Goal: Task Accomplishment & Management: Manage account settings

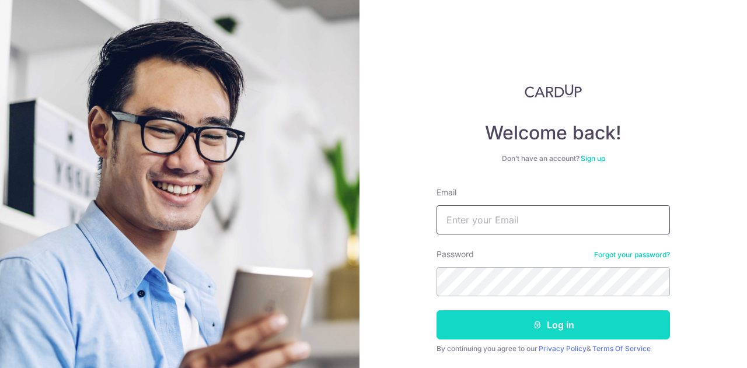
type input "[EMAIL_ADDRESS][DOMAIN_NAME]"
click at [548, 327] on button "Log in" at bounding box center [553, 325] width 233 height 29
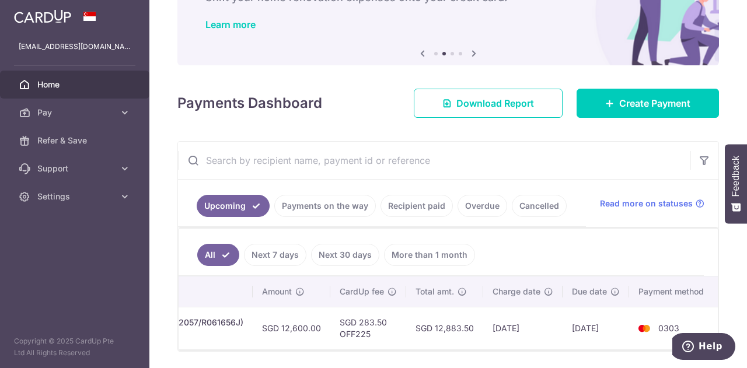
scroll to position [66, 0]
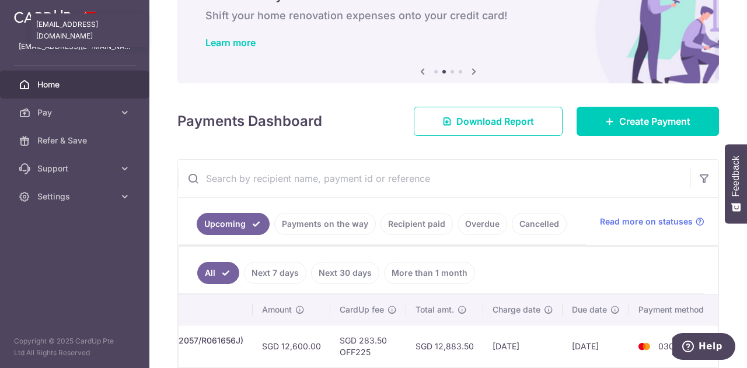
click at [65, 46] on p "[EMAIL_ADDRESS][DOMAIN_NAME]" at bounding box center [75, 47] width 112 height 12
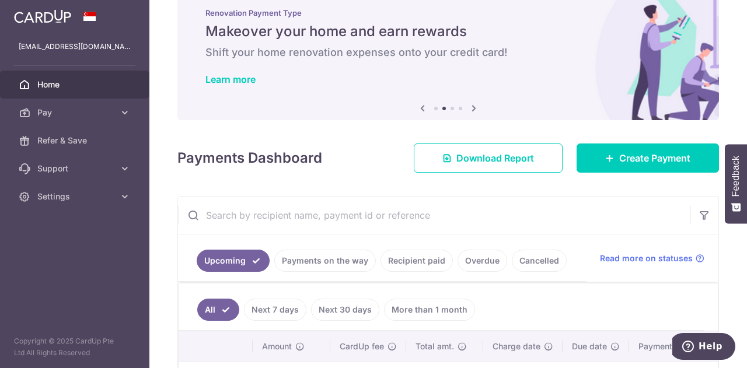
scroll to position [0, 0]
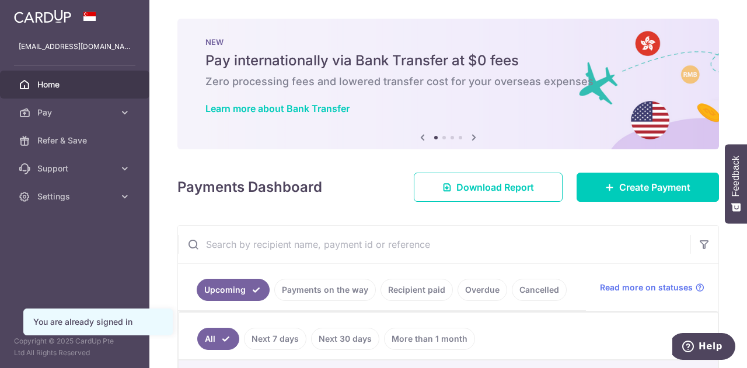
click at [45, 16] on img at bounding box center [42, 16] width 57 height 14
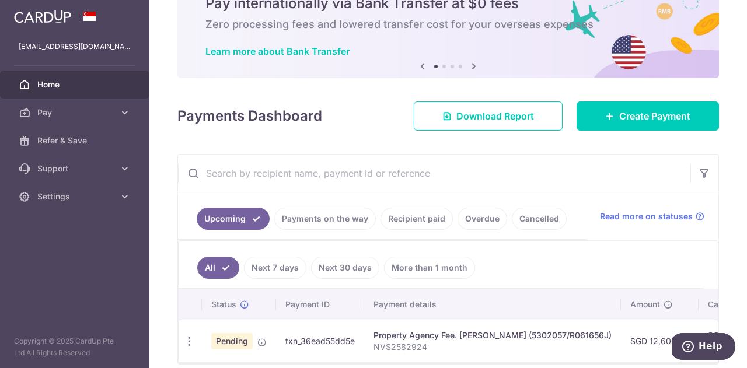
scroll to position [110, 0]
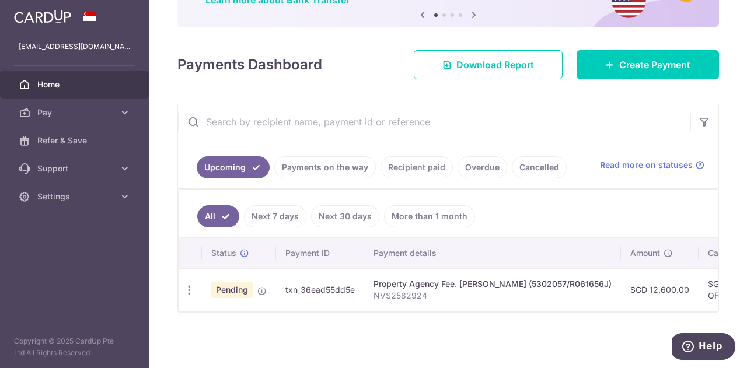
click at [448, 339] on div "× Pause Schedule Pause all future payments in this series Pause just this one p…" at bounding box center [448, 184] width 598 height 368
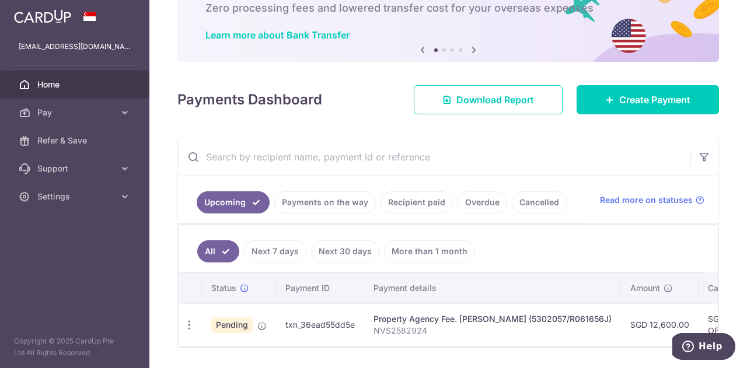
scroll to position [0, 0]
